Goal: Navigation & Orientation: Understand site structure

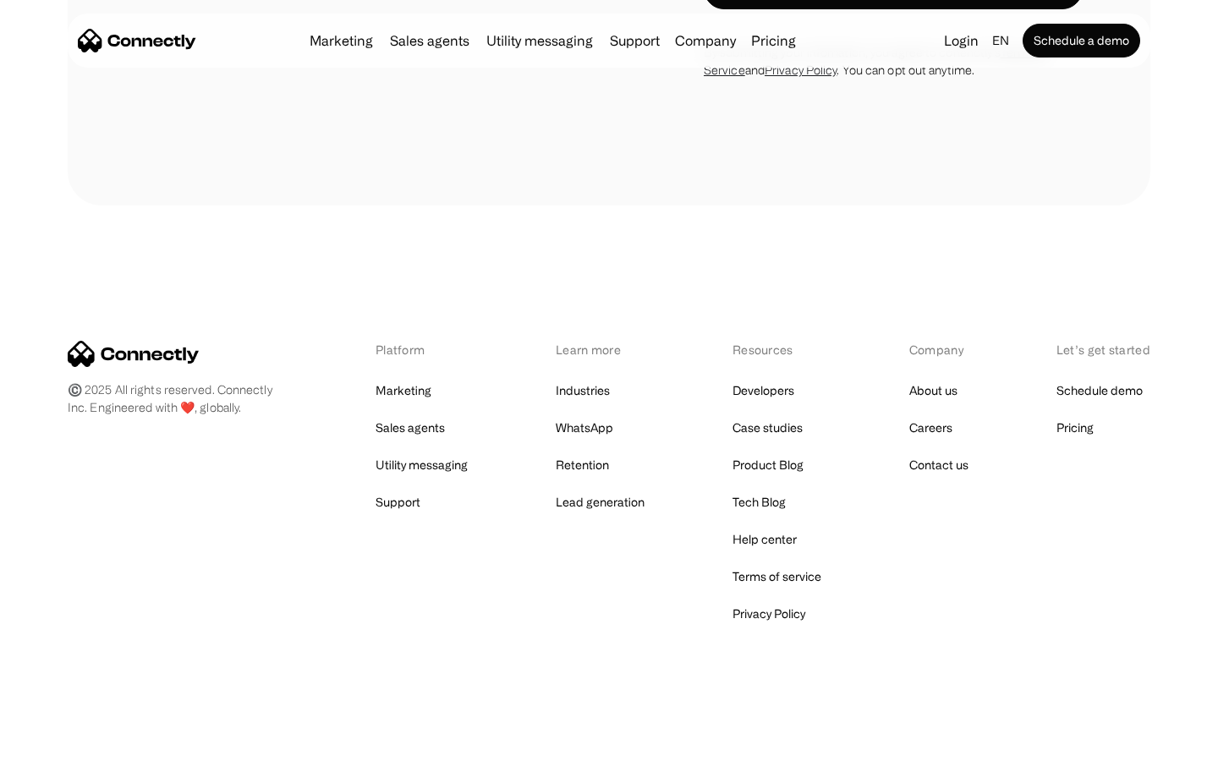
scroll to position [6636, 0]
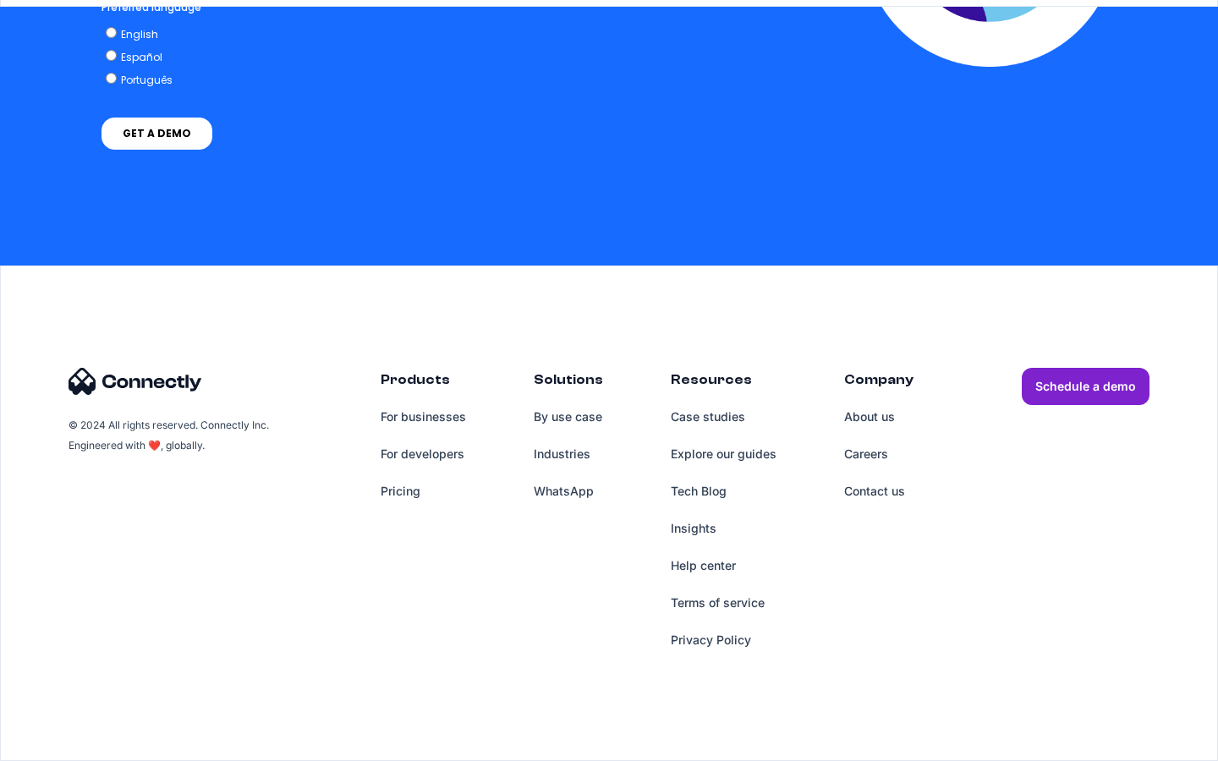
scroll to position [6956, 0]
